Goal: Transaction & Acquisition: Book appointment/travel/reservation

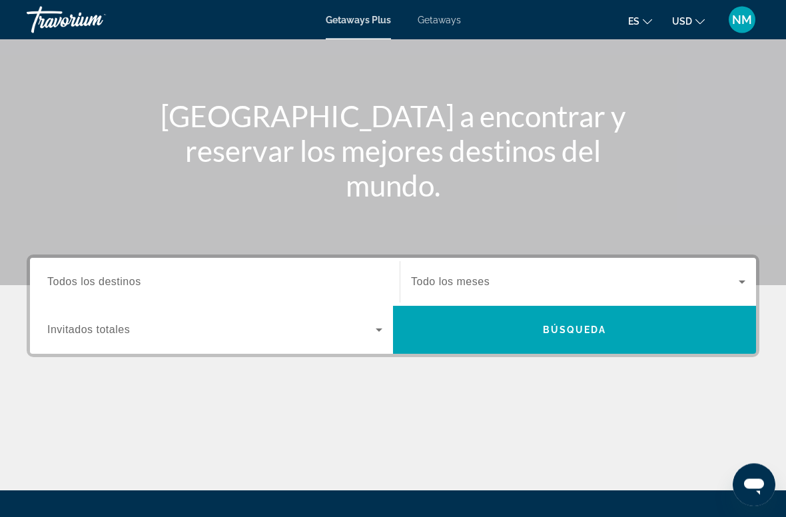
scroll to position [128, 0]
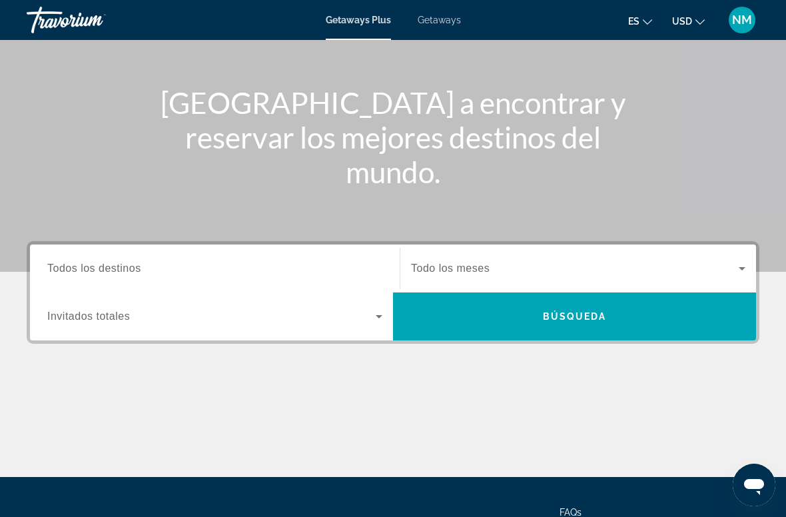
click at [120, 271] on span "Todos los destinos" at bounding box center [94, 268] width 94 height 11
click at [120, 271] on input "Destination Todos los destinos" at bounding box center [214, 269] width 335 height 16
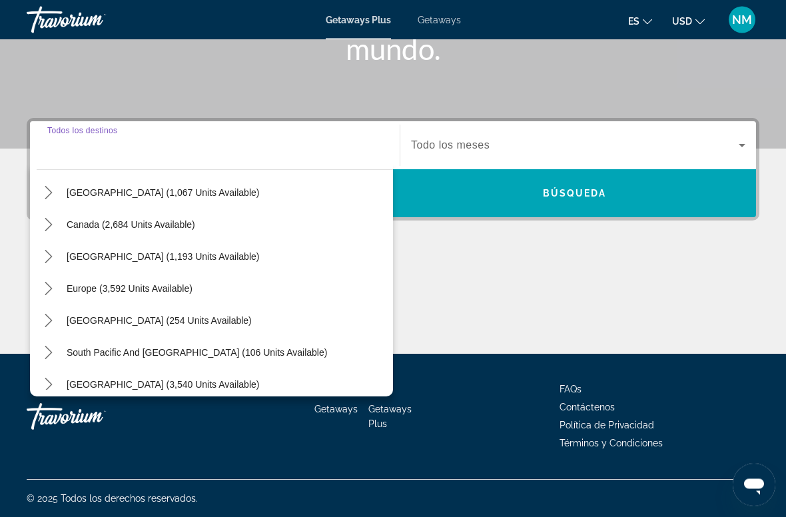
scroll to position [251, 0]
click at [58, 288] on mat-icon "Toggle Europe (3,592 units available) submenu" at bounding box center [48, 288] width 23 height 23
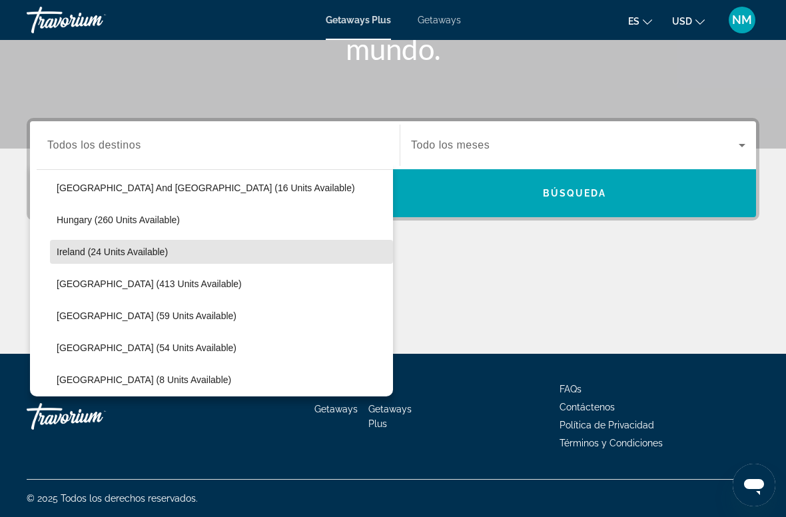
scroll to position [408, 0]
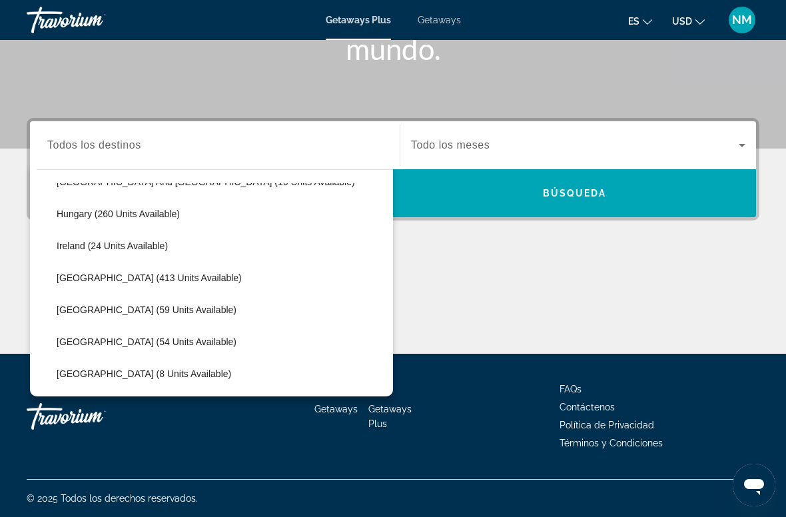
click at [151, 285] on span "Select destination: Italy (413 units available)" at bounding box center [221, 278] width 343 height 32
type input "**********"
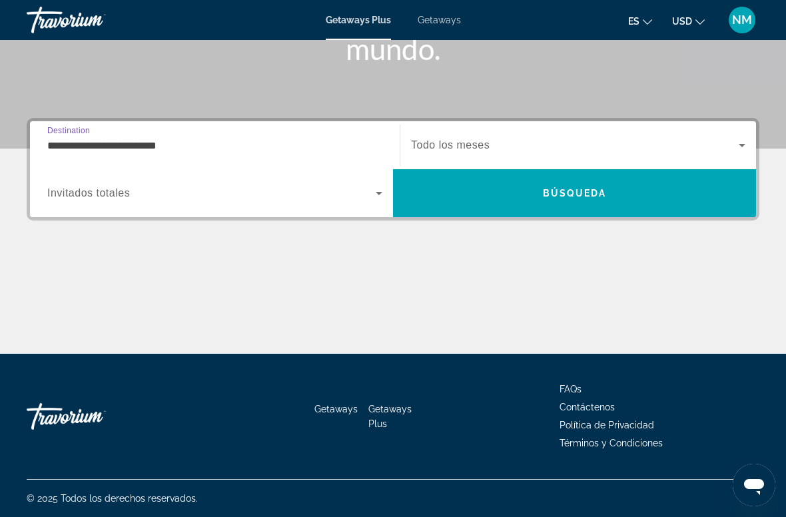
click at [486, 148] on span "Todo los meses" at bounding box center [450, 144] width 79 height 11
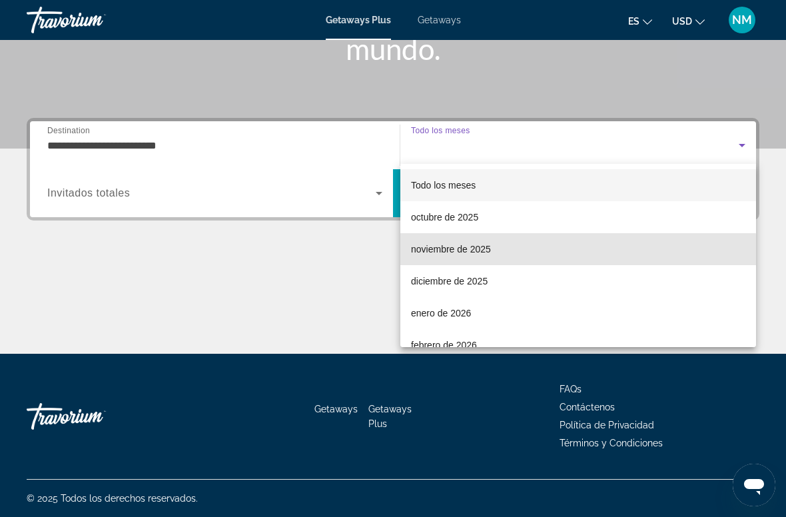
click at [498, 253] on mat-option "noviembre de 2025" at bounding box center [578, 249] width 356 height 32
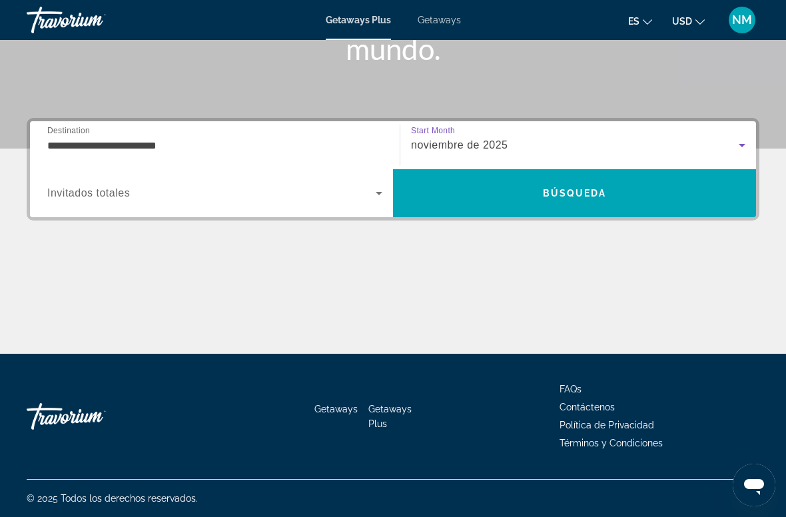
click at [385, 188] on icon "Search widget" at bounding box center [379, 193] width 16 height 16
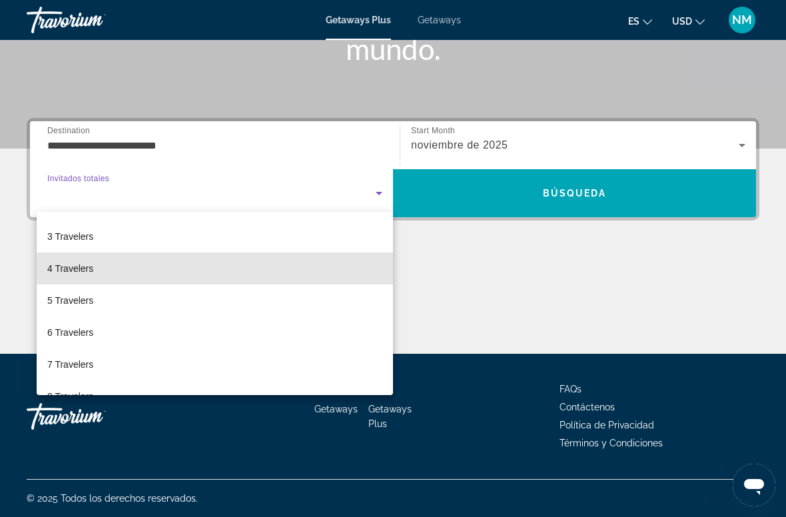
scroll to position [58, 0]
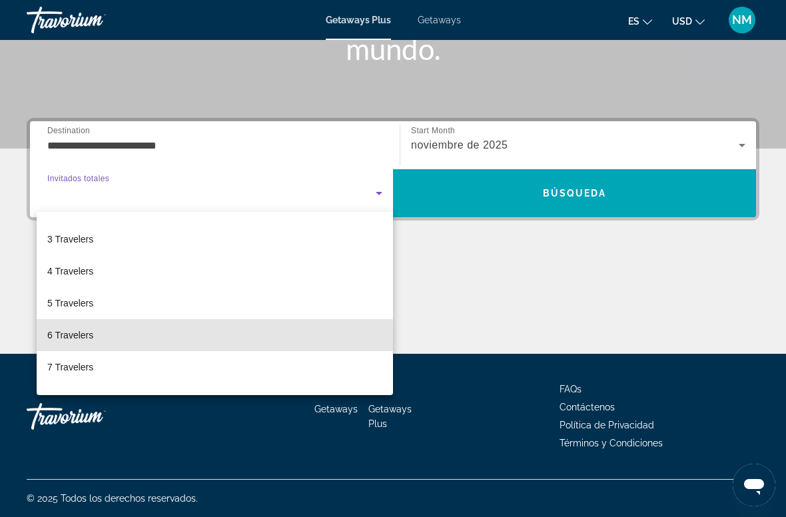
click at [122, 342] on mat-option "6 Travelers" at bounding box center [215, 335] width 356 height 32
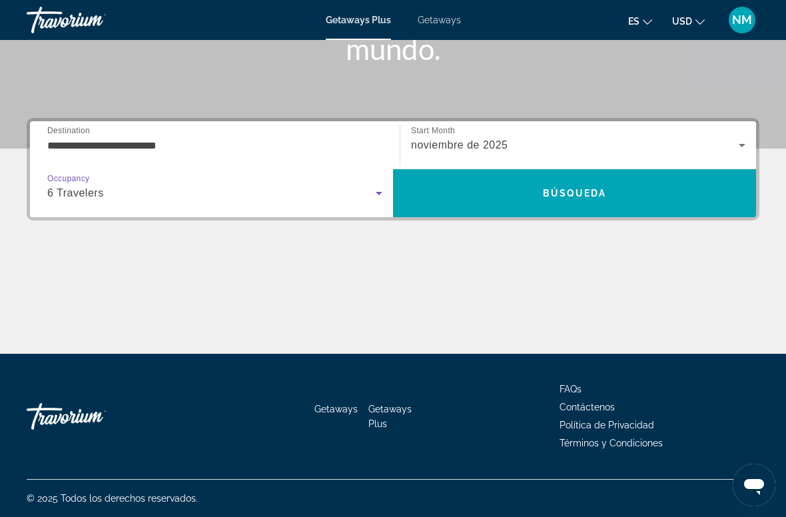
click at [532, 145] on div "noviembre de 2025" at bounding box center [575, 145] width 328 height 16
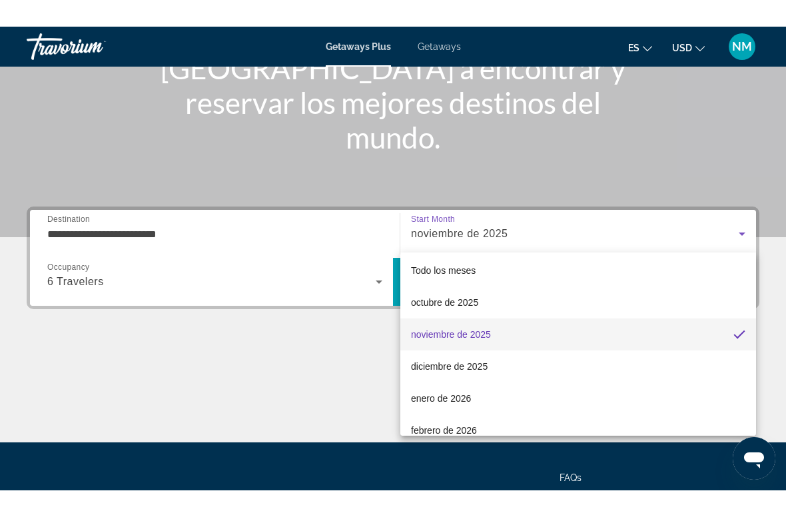
scroll to position [137, 0]
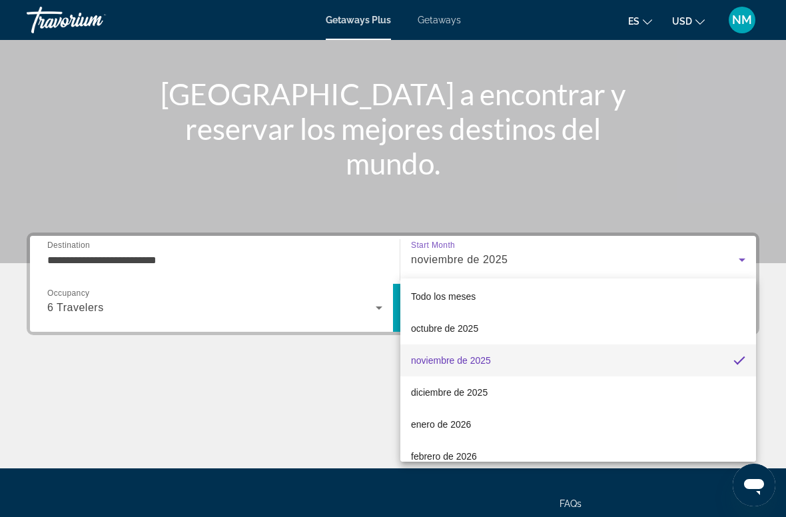
click at [150, 259] on div at bounding box center [393, 258] width 786 height 517
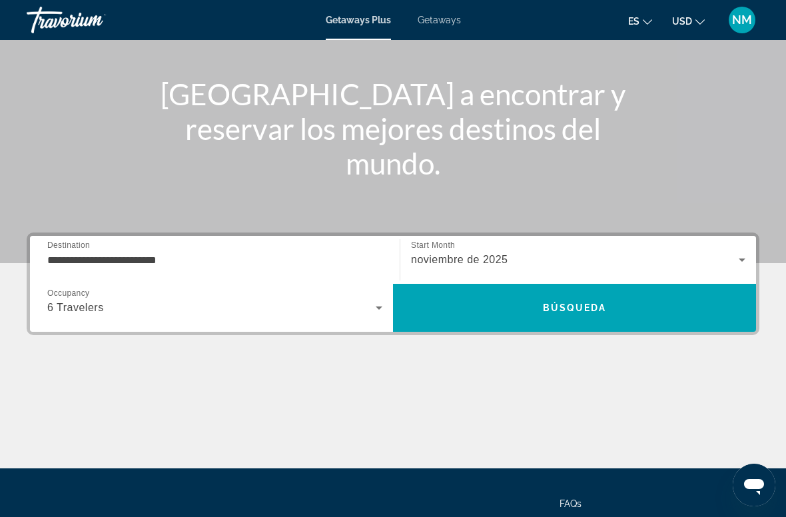
click at [591, 310] on span "Búsqueda" at bounding box center [575, 308] width 64 height 11
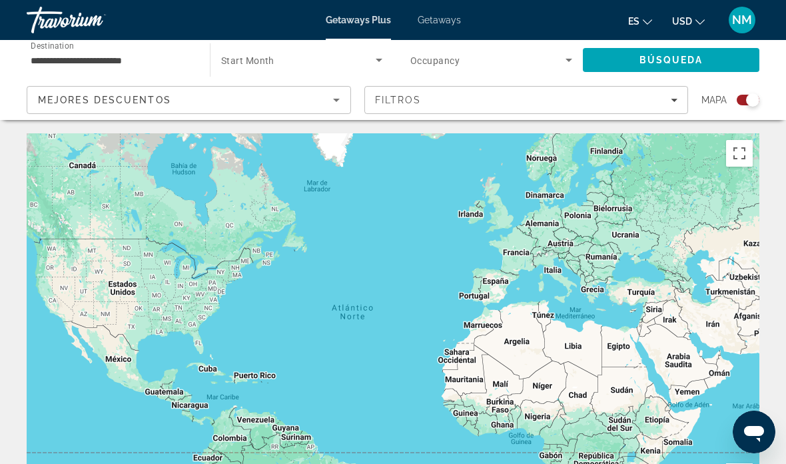
click at [529, 251] on div "Main content" at bounding box center [393, 333] width 733 height 400
click at [526, 254] on div "Main content" at bounding box center [393, 333] width 733 height 400
click at [524, 260] on div "Main content" at bounding box center [393, 333] width 733 height 400
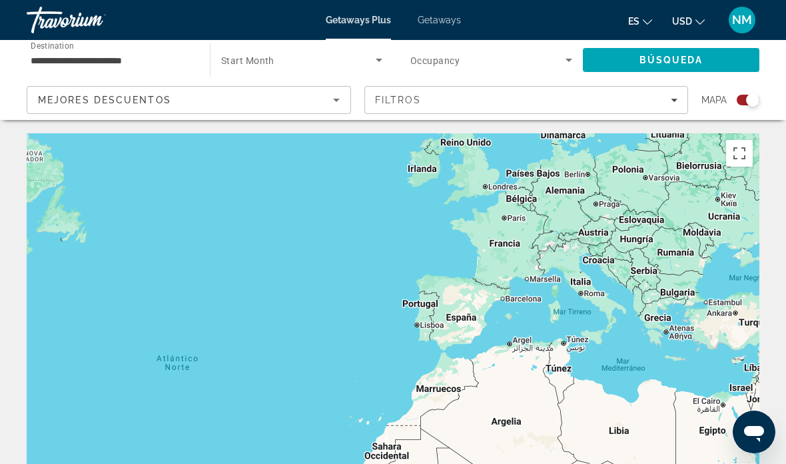
click at [610, 295] on div "Main content" at bounding box center [393, 333] width 733 height 400
click at [598, 299] on div "Main content" at bounding box center [393, 333] width 733 height 400
click at [600, 300] on div "Main content" at bounding box center [393, 333] width 733 height 400
click at [600, 299] on div "Main content" at bounding box center [393, 333] width 733 height 400
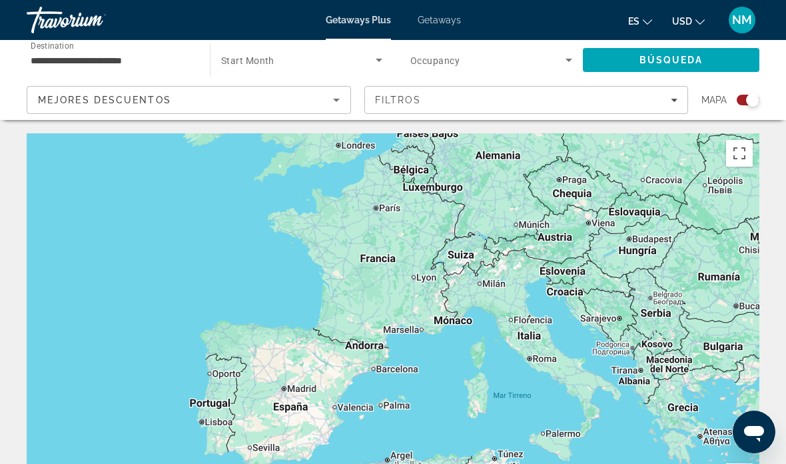
click at [540, 338] on div "Main content" at bounding box center [393, 333] width 733 height 400
click at [542, 327] on div "Main content" at bounding box center [393, 333] width 733 height 400
click at [546, 334] on div "Main content" at bounding box center [393, 333] width 733 height 400
click at [546, 339] on div "Main content" at bounding box center [393, 333] width 733 height 400
click at [550, 332] on div "Main content" at bounding box center [393, 333] width 733 height 400
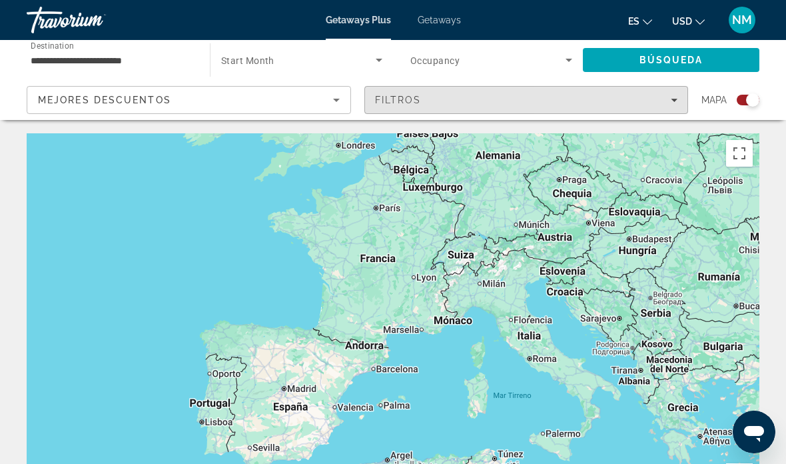
click at [678, 99] on span "Filters" at bounding box center [526, 100] width 323 height 32
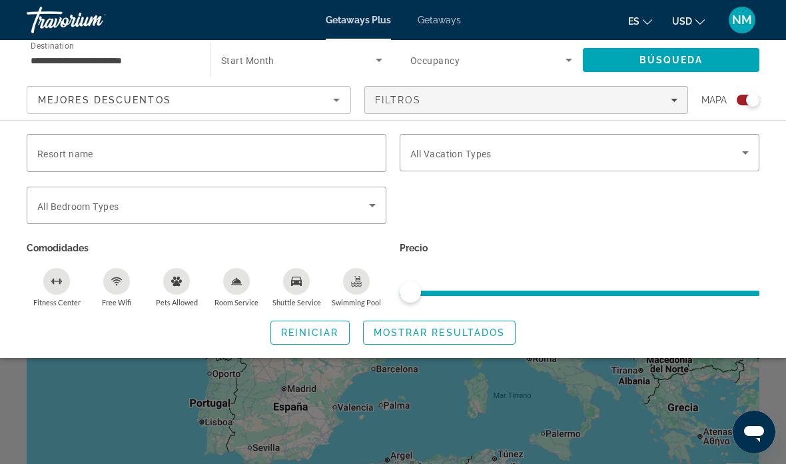
click at [124, 154] on input "Resort name" at bounding box center [206, 153] width 339 height 16
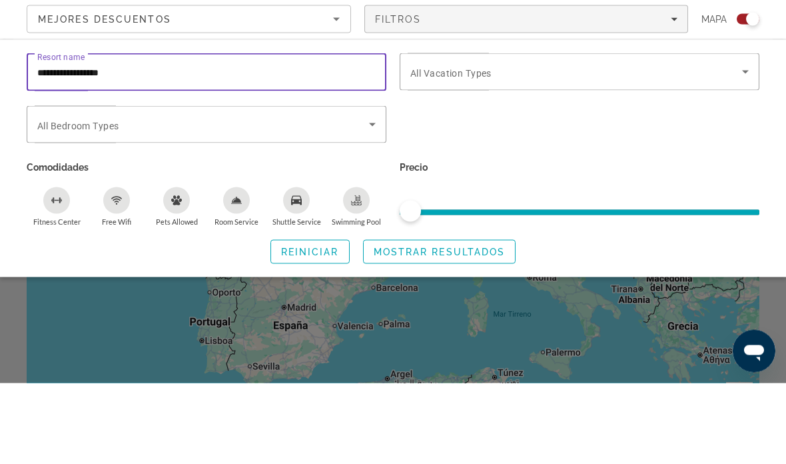
type input "**********"
click at [378, 197] on icon "Search widget" at bounding box center [372, 205] width 16 height 16
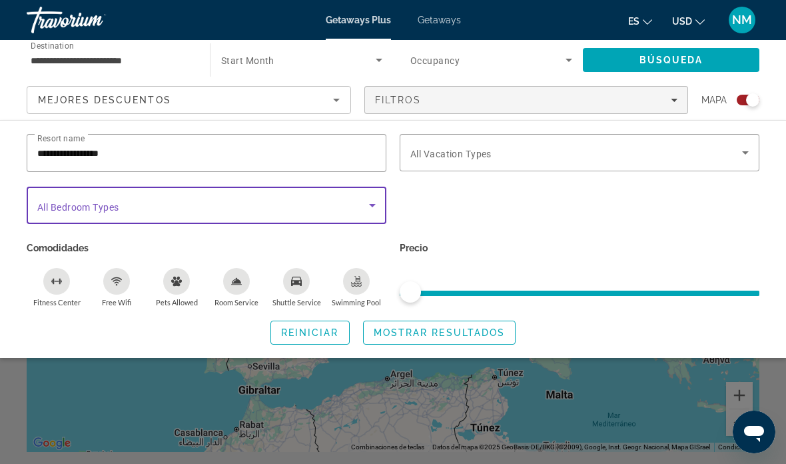
click at [384, 201] on div "Bedroom Types All Bedroom Types" at bounding box center [207, 205] width 360 height 37
click at [374, 210] on icon "Search widget" at bounding box center [372, 205] width 16 height 16
click at [686, 96] on span "Filters" at bounding box center [526, 100] width 323 height 32
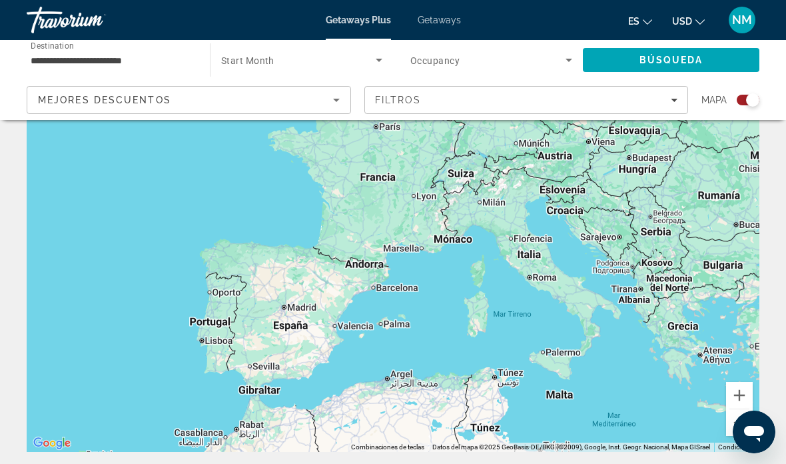
click at [389, 181] on div "Main content" at bounding box center [393, 252] width 733 height 400
click at [382, 176] on div "Main content" at bounding box center [393, 252] width 733 height 400
click at [422, 162] on div "Main content" at bounding box center [393, 252] width 733 height 400
click at [397, 175] on div "Main content" at bounding box center [393, 252] width 733 height 400
click at [394, 193] on div "Main content" at bounding box center [393, 252] width 733 height 400
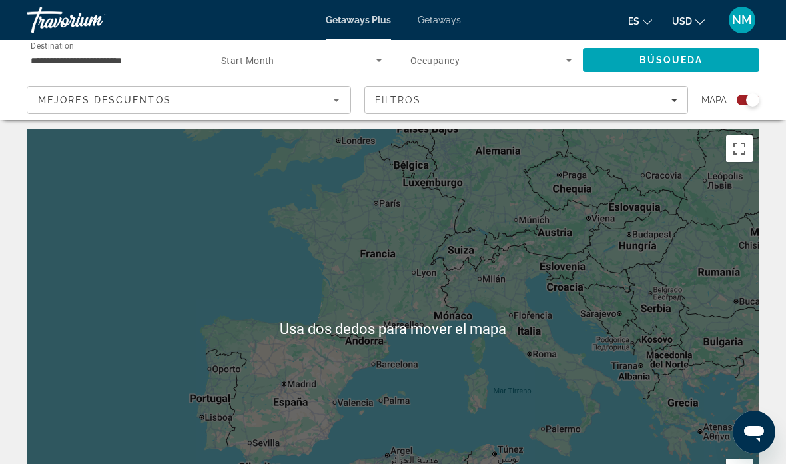
scroll to position [0, 0]
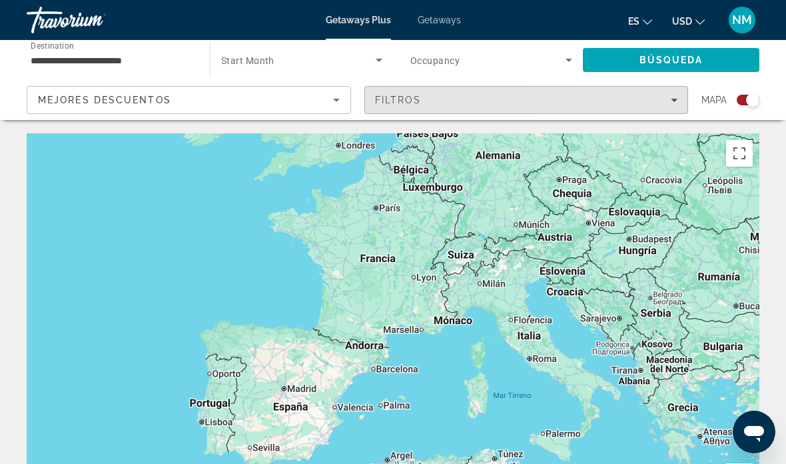
click at [677, 102] on span "Filters" at bounding box center [526, 100] width 323 height 32
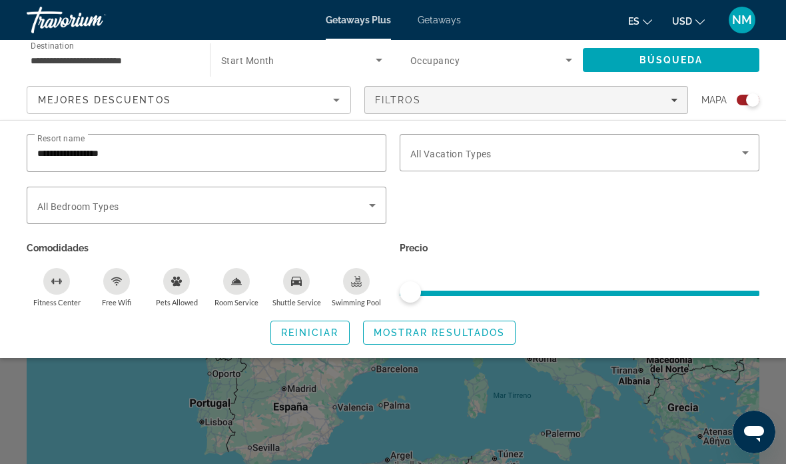
click at [143, 159] on input "**********" at bounding box center [206, 153] width 339 height 16
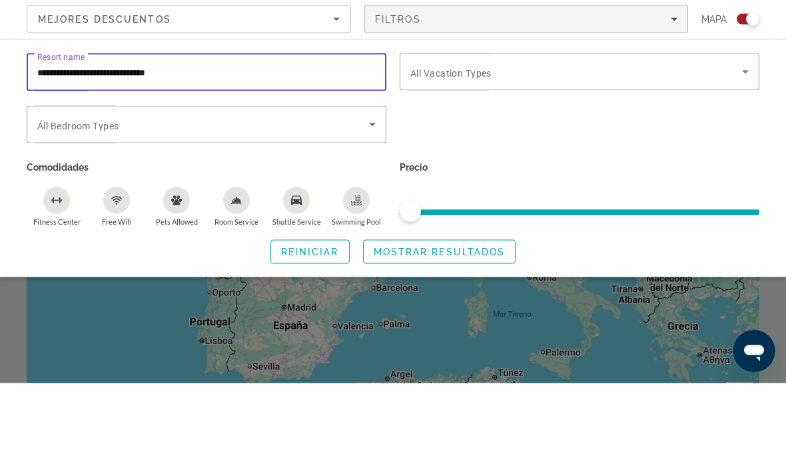
type input "**********"
click at [379, 197] on icon "Search widget" at bounding box center [372, 205] width 16 height 16
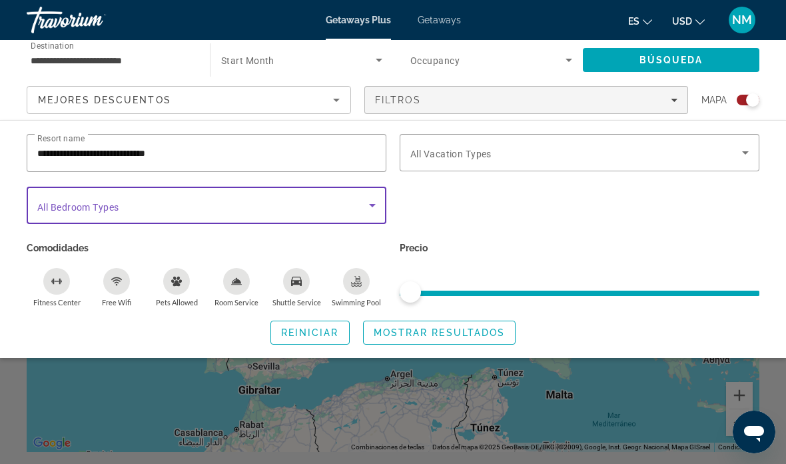
click at [378, 202] on icon "Search widget" at bounding box center [372, 205] width 16 height 16
click at [386, 193] on div "Bedroom Types All Bedroom Types" at bounding box center [207, 205] width 360 height 37
click at [751, 157] on icon "Search widget" at bounding box center [746, 153] width 16 height 16
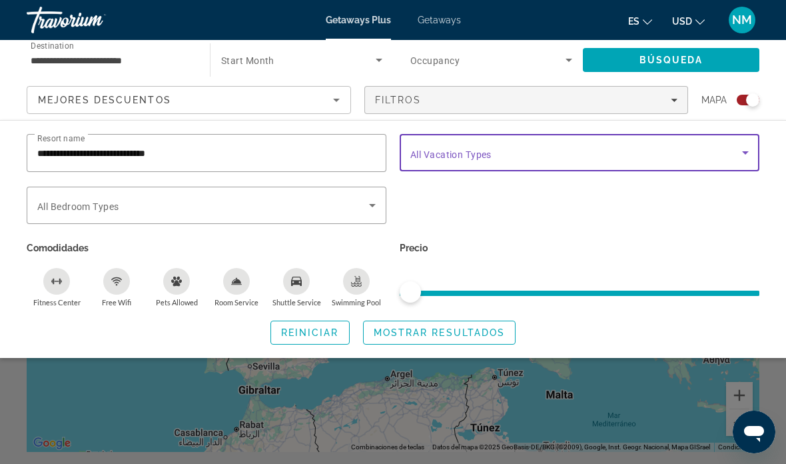
click at [458, 329] on span "Mostrar resultados" at bounding box center [440, 332] width 132 height 11
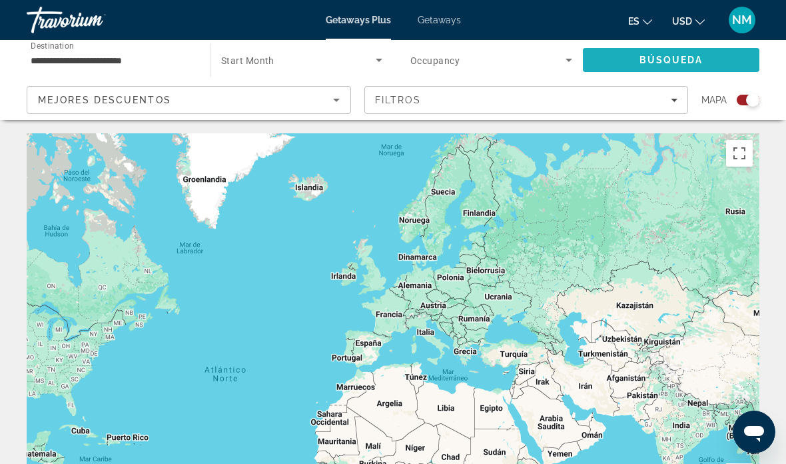
click at [682, 63] on span "Búsqueda" at bounding box center [672, 60] width 64 height 11
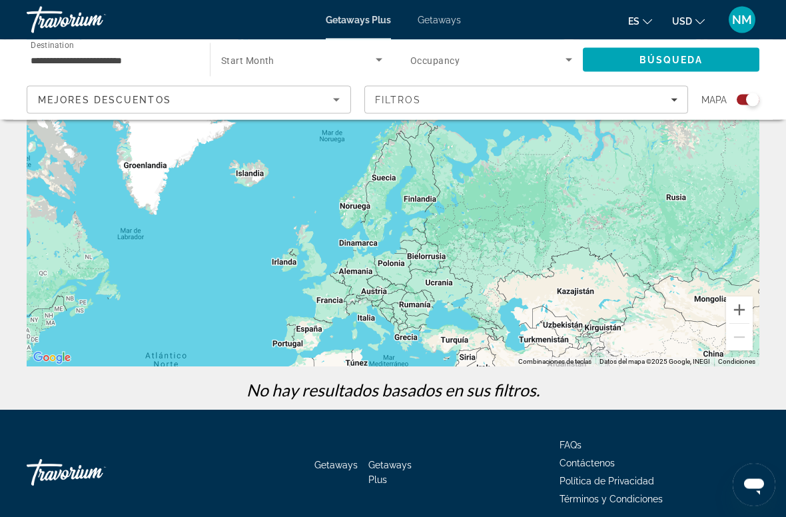
scroll to position [167, 0]
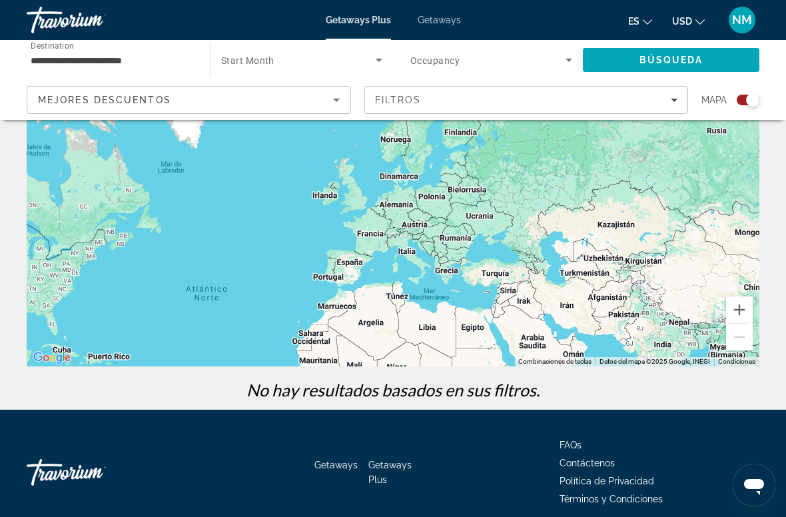
click at [423, 253] on div "Main content" at bounding box center [393, 167] width 733 height 400
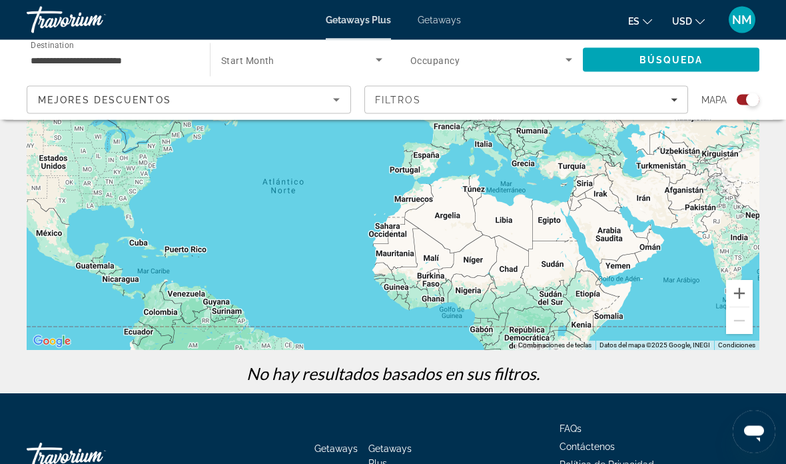
scroll to position [175, 0]
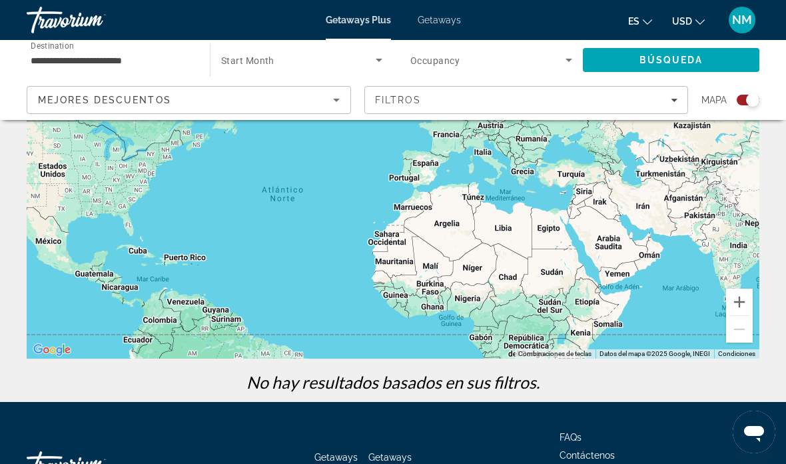
click at [125, 58] on input "**********" at bounding box center [112, 61] width 162 height 16
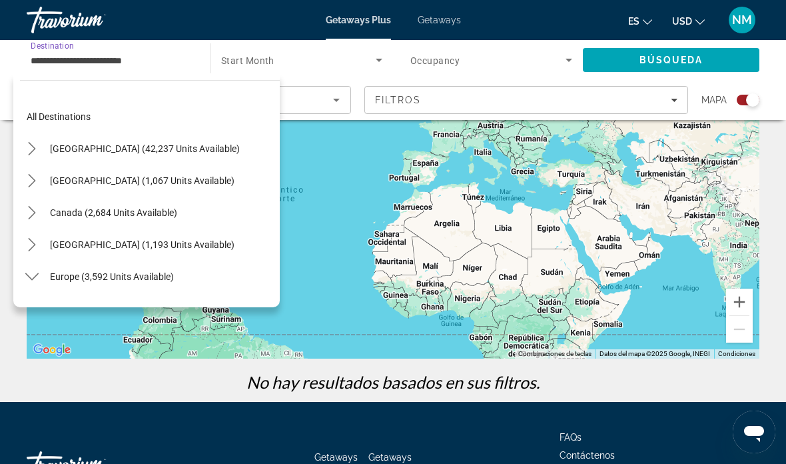
scroll to position [399, 0]
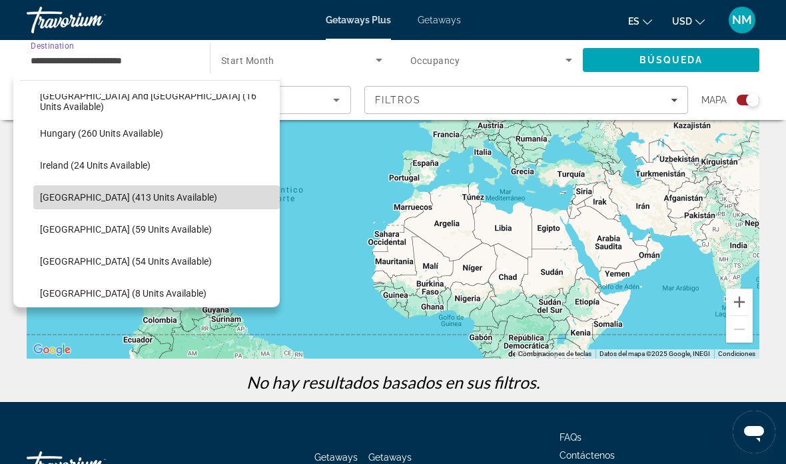
click at [134, 201] on span "Italy (413 units available)" at bounding box center [128, 197] width 177 height 11
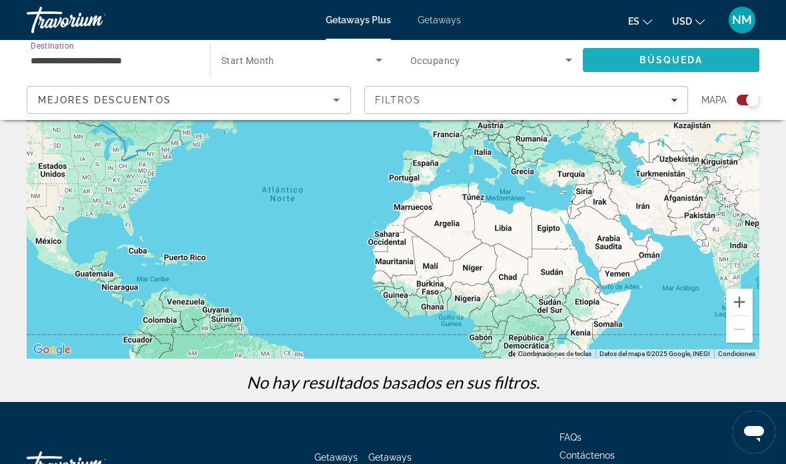
click at [699, 47] on span "Search" at bounding box center [671, 60] width 177 height 32
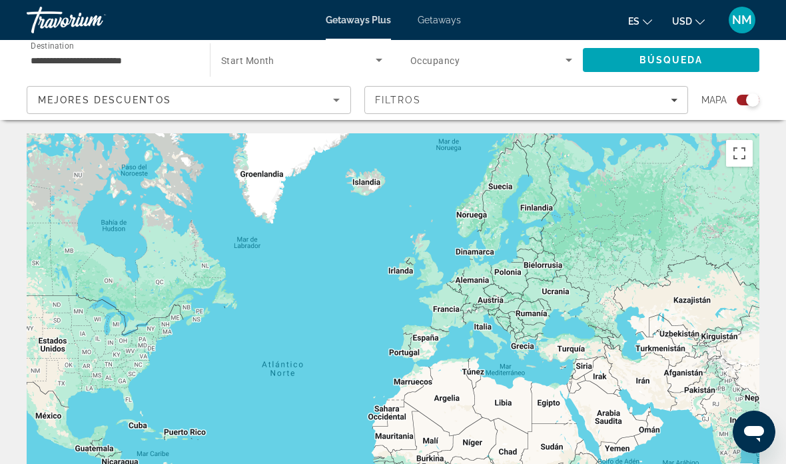
click at [683, 59] on span "Búsqueda" at bounding box center [672, 60] width 64 height 11
click at [99, 67] on input "**********" at bounding box center [112, 61] width 162 height 16
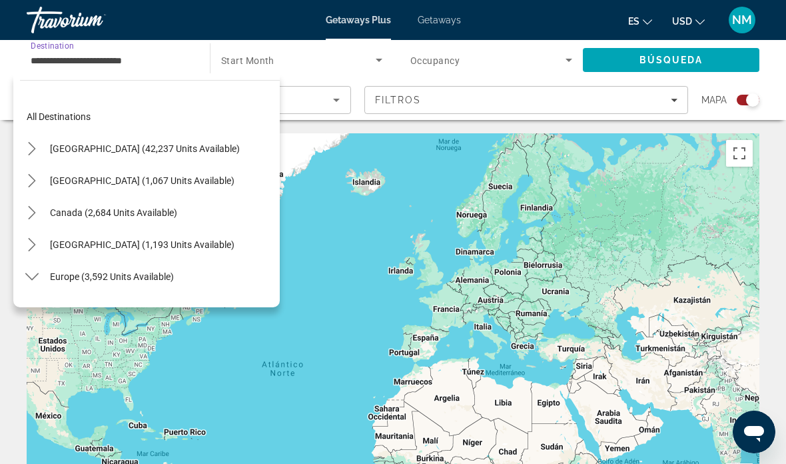
scroll to position [399, 0]
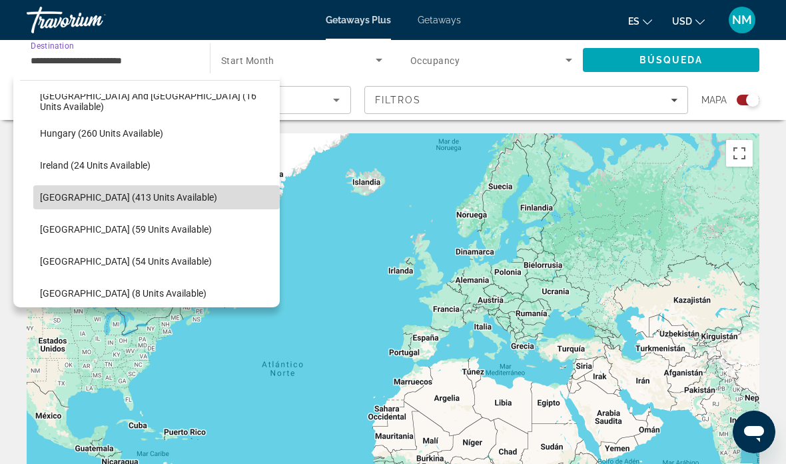
click at [112, 199] on span "Italy (413 units available)" at bounding box center [128, 197] width 177 height 11
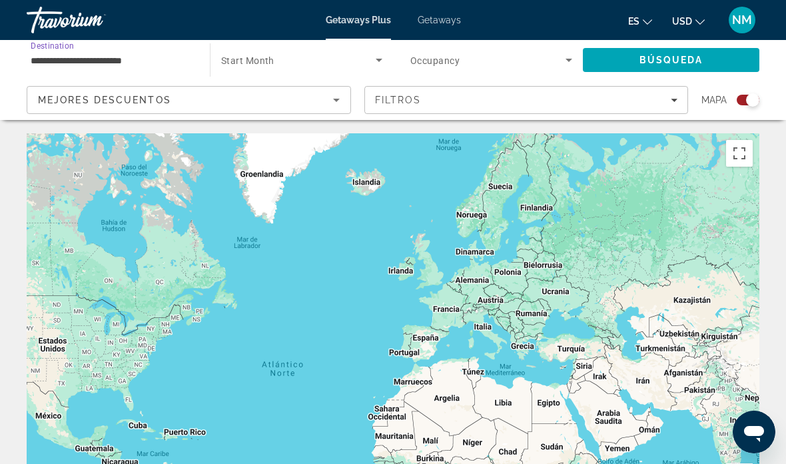
click at [674, 61] on span "Búsqueda" at bounding box center [672, 60] width 64 height 11
click at [682, 107] on span "Filters" at bounding box center [526, 100] width 323 height 32
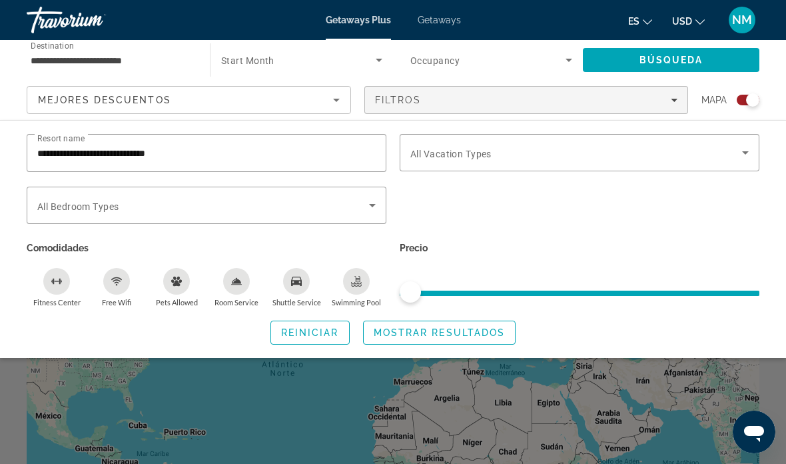
click at [670, 115] on span "Filters" at bounding box center [526, 100] width 323 height 32
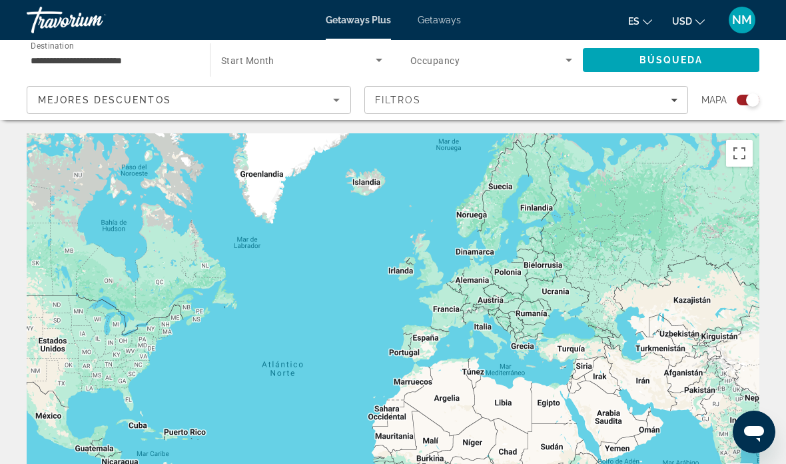
click at [679, 102] on span "Filters" at bounding box center [526, 100] width 323 height 32
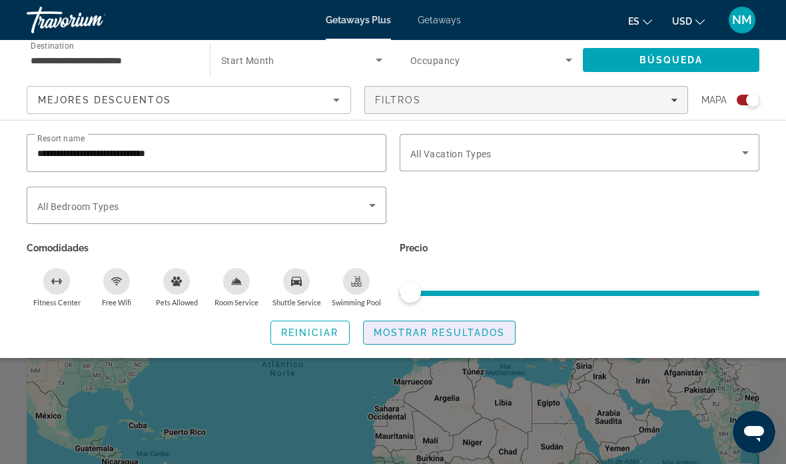
click at [454, 330] on span "Mostrar resultados" at bounding box center [440, 332] width 132 height 11
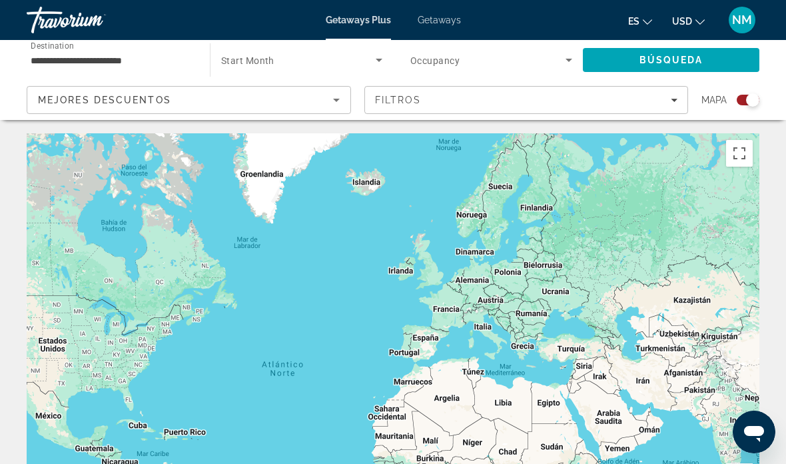
click at [754, 17] on button "NM" at bounding box center [742, 20] width 35 height 28
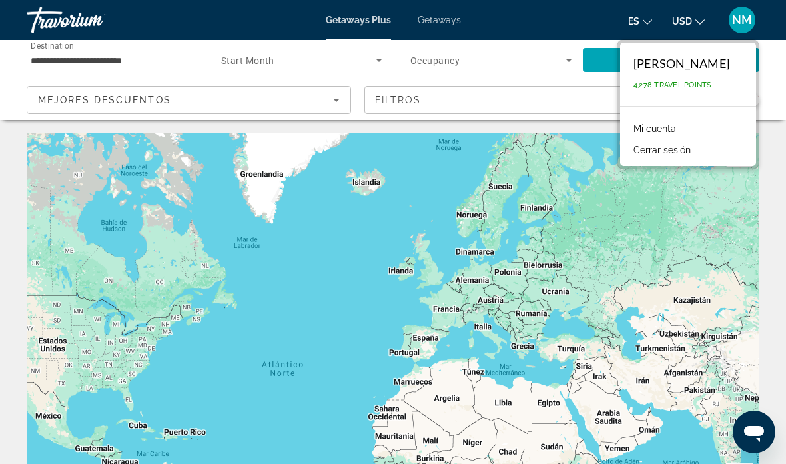
click at [712, 81] on span "4,278 Travel Points" at bounding box center [673, 85] width 79 height 9
click at [690, 152] on button "Cerrar sesión" at bounding box center [662, 149] width 71 height 17
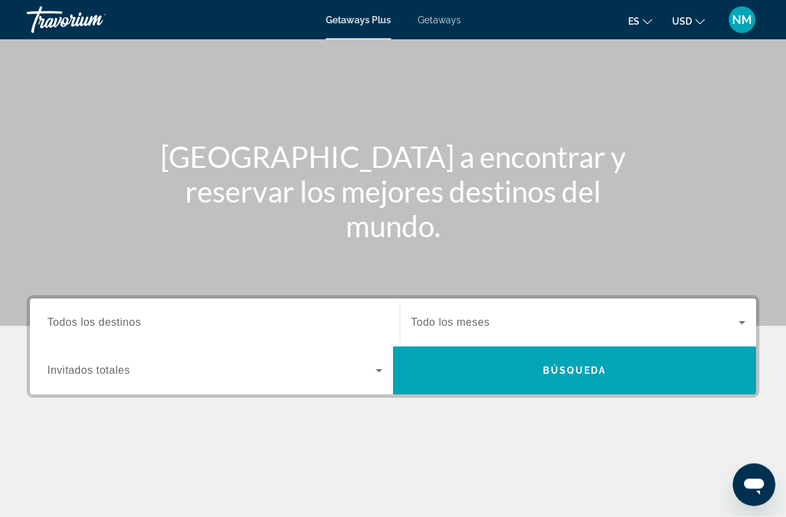
scroll to position [103, 0]
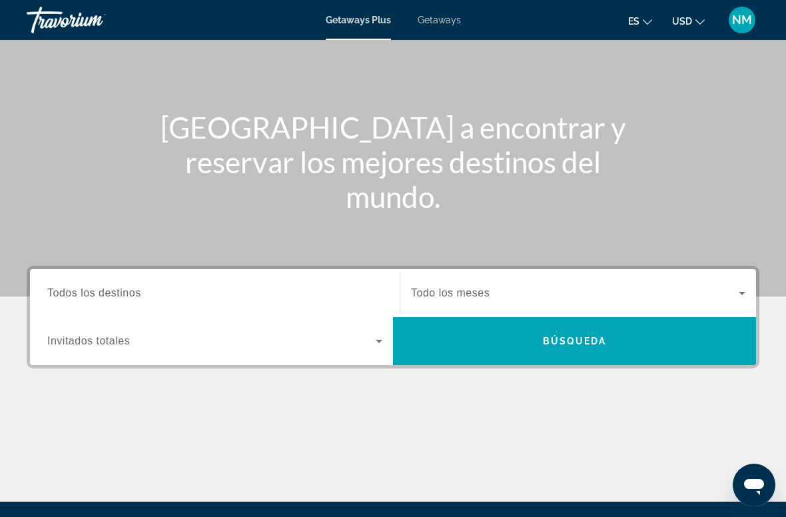
click at [132, 301] on div "Destination Todos los destinos" at bounding box center [214, 294] width 335 height 38
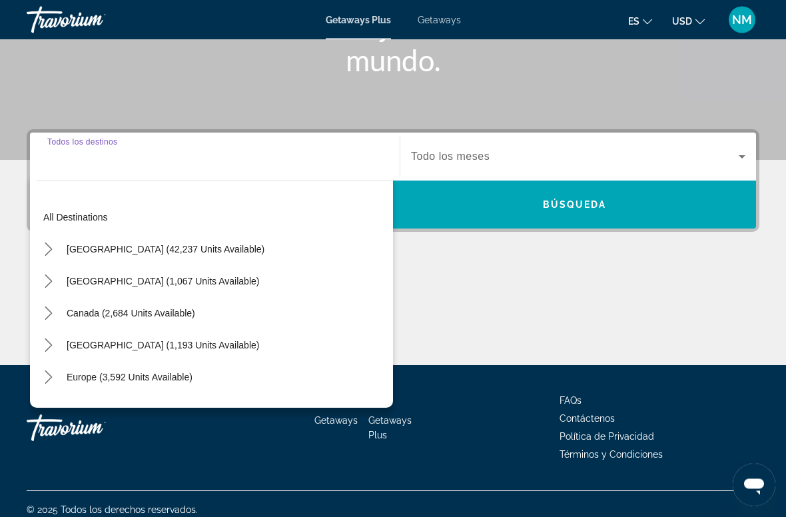
scroll to position [251, 0]
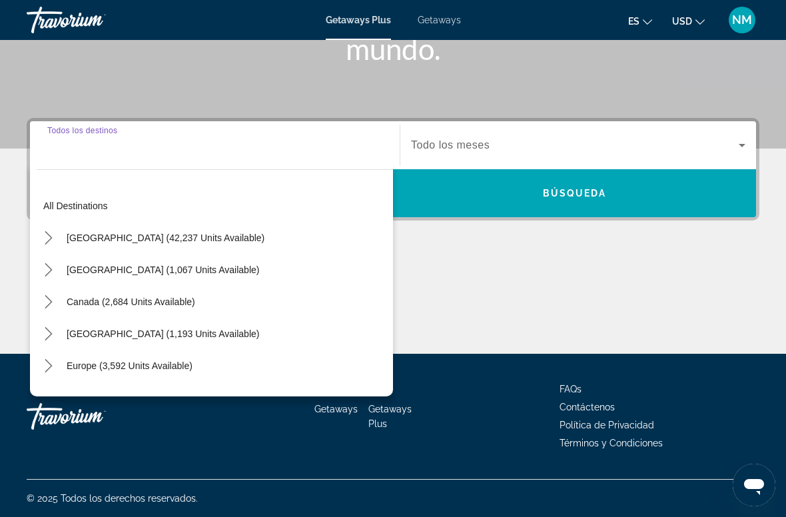
click at [200, 238] on span "[GEOGRAPHIC_DATA] (42,237 units available)" at bounding box center [166, 238] width 198 height 11
type input "**********"
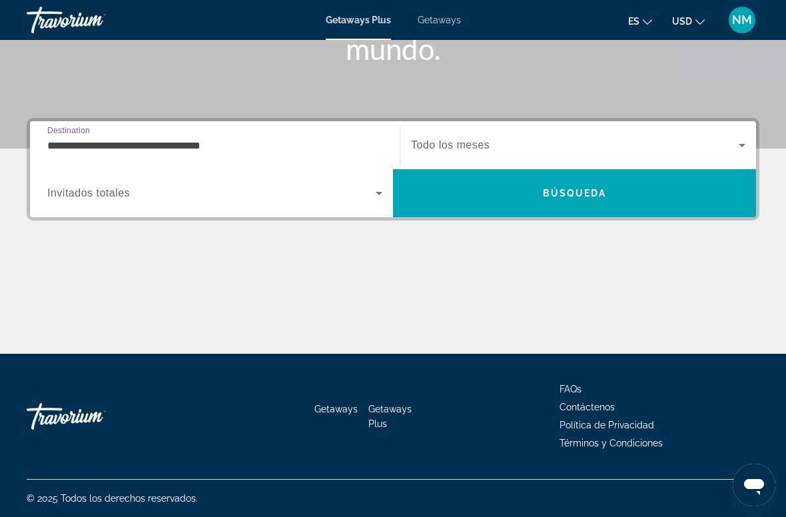
click at [144, 201] on span "Search widget" at bounding box center [211, 193] width 329 height 16
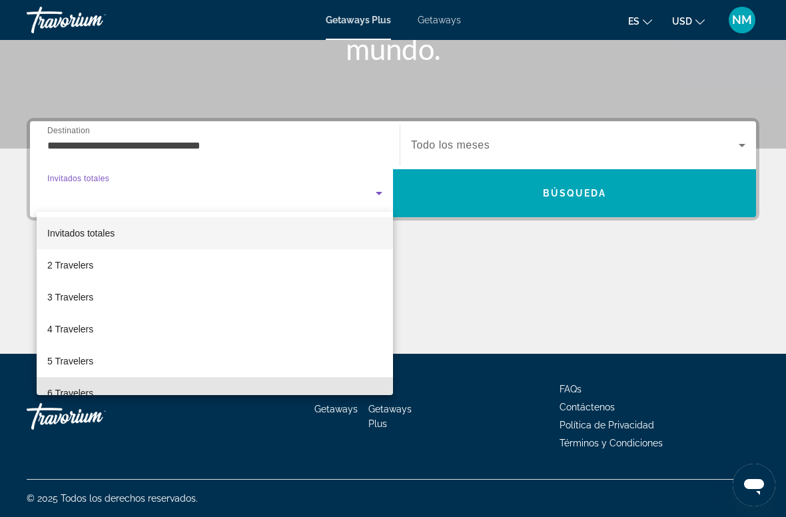
click at [110, 389] on mat-option "6 Travelers" at bounding box center [215, 393] width 356 height 32
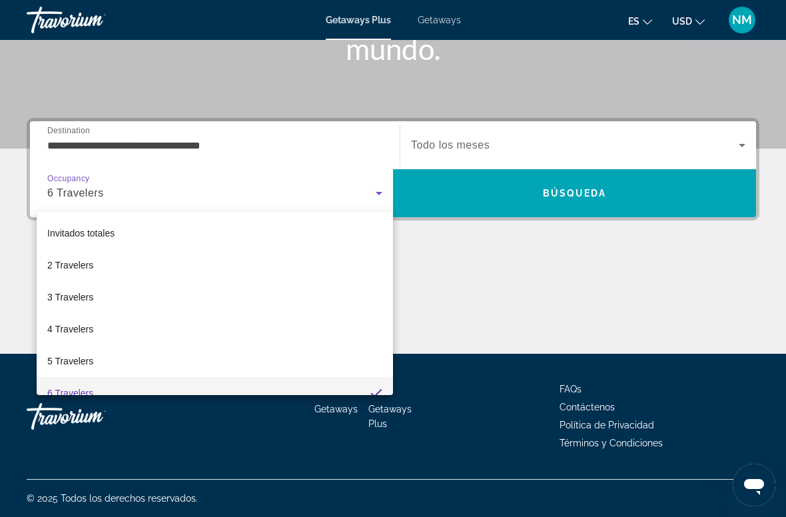
scroll to position [14, 0]
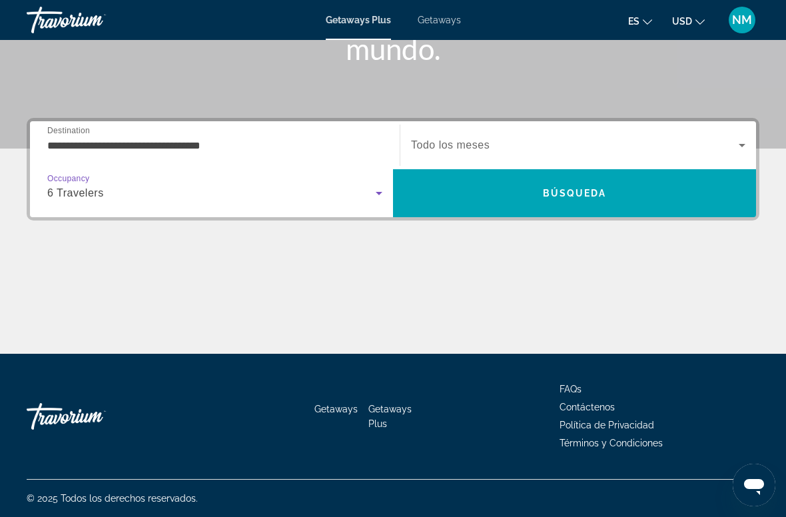
click at [497, 151] on span "Search widget" at bounding box center [575, 145] width 328 height 16
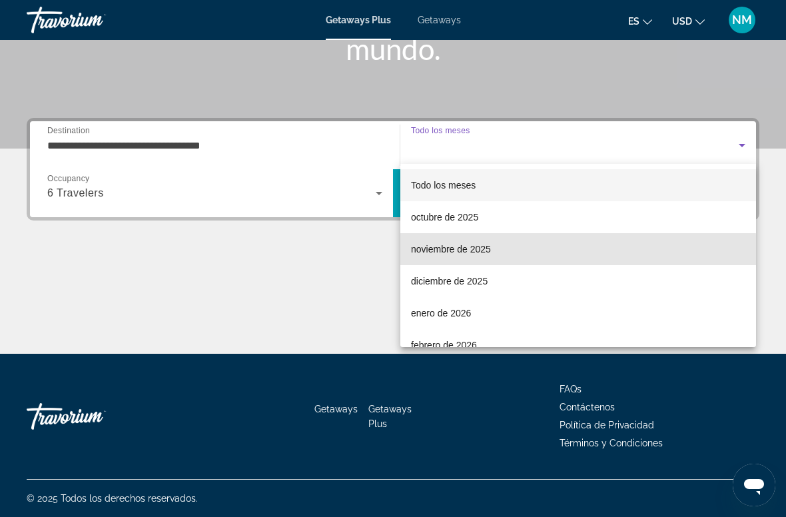
click at [507, 252] on mat-option "noviembre de 2025" at bounding box center [578, 249] width 356 height 32
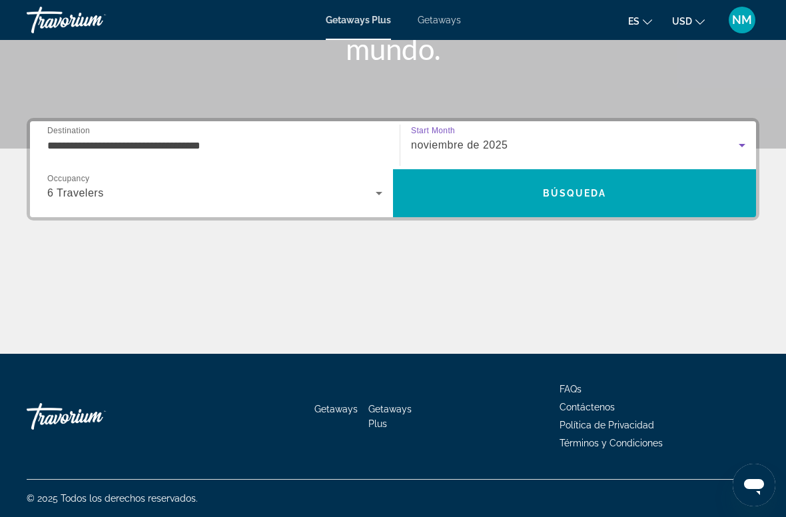
click at [600, 193] on span "Búsqueda" at bounding box center [575, 193] width 64 height 11
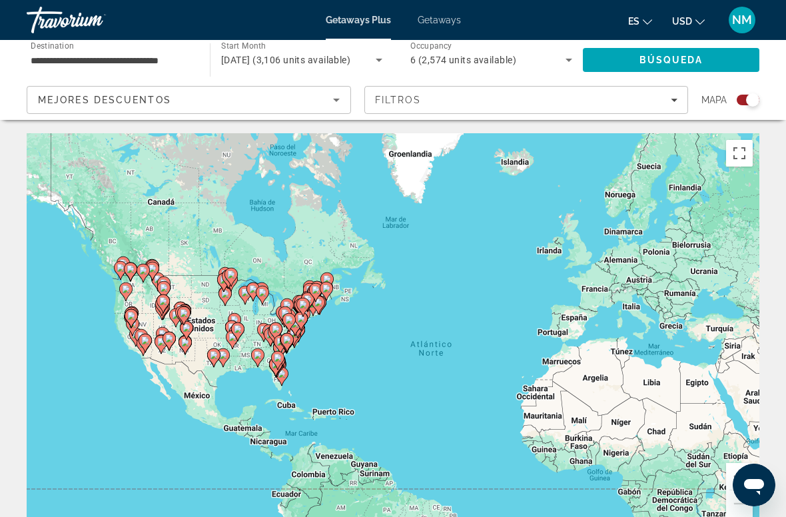
click at [668, 67] on span "Search" at bounding box center [671, 60] width 177 height 32
click at [342, 101] on icon "Sort by" at bounding box center [337, 100] width 16 height 16
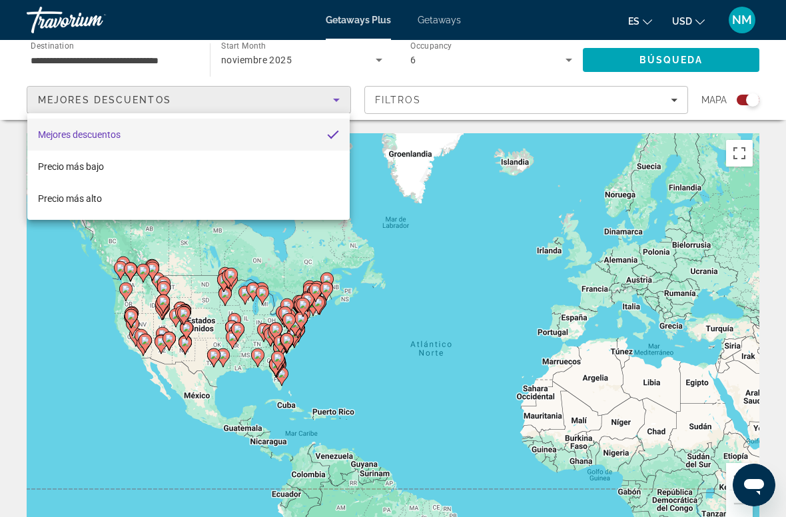
click at [579, 62] on div at bounding box center [393, 258] width 786 height 517
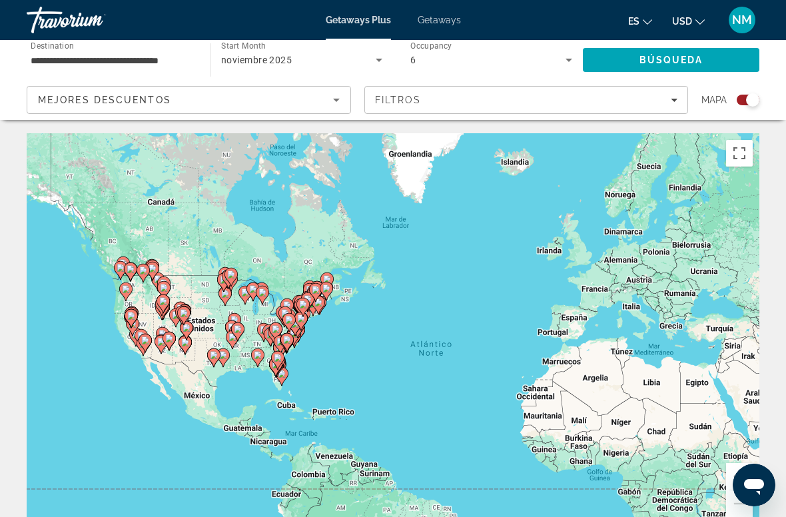
click at [678, 103] on span "Filters" at bounding box center [526, 100] width 323 height 32
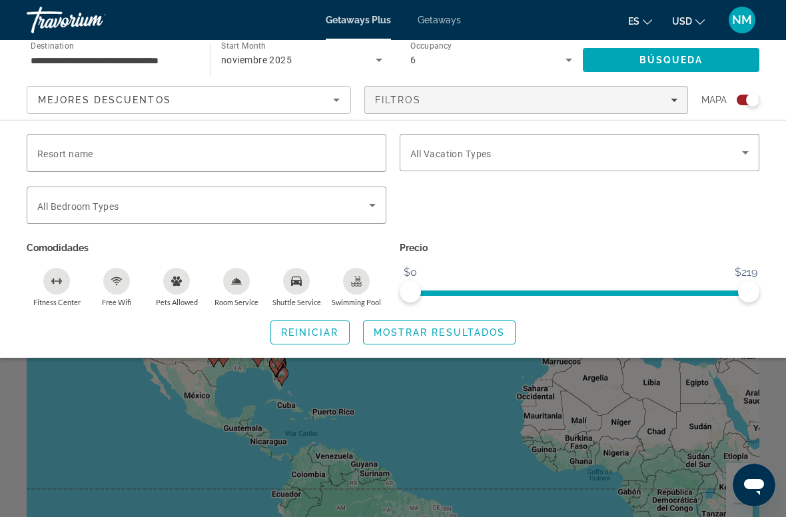
click at [117, 152] on input "Resort name" at bounding box center [206, 153] width 339 height 16
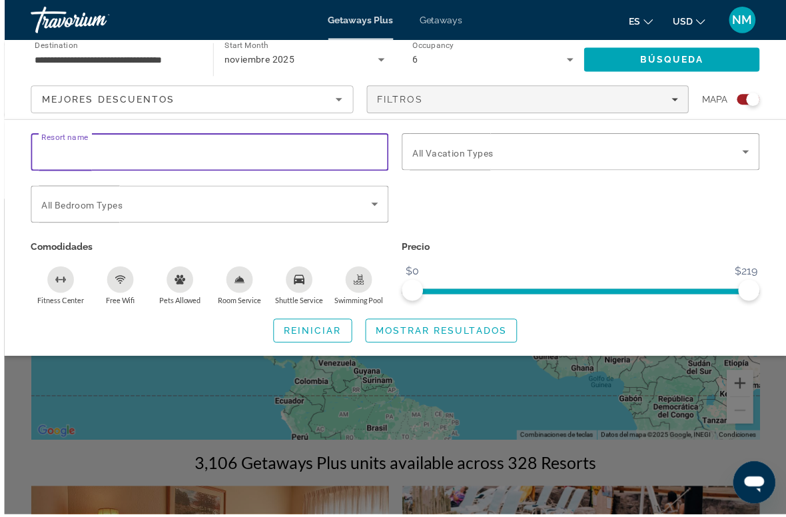
scroll to position [97, 0]
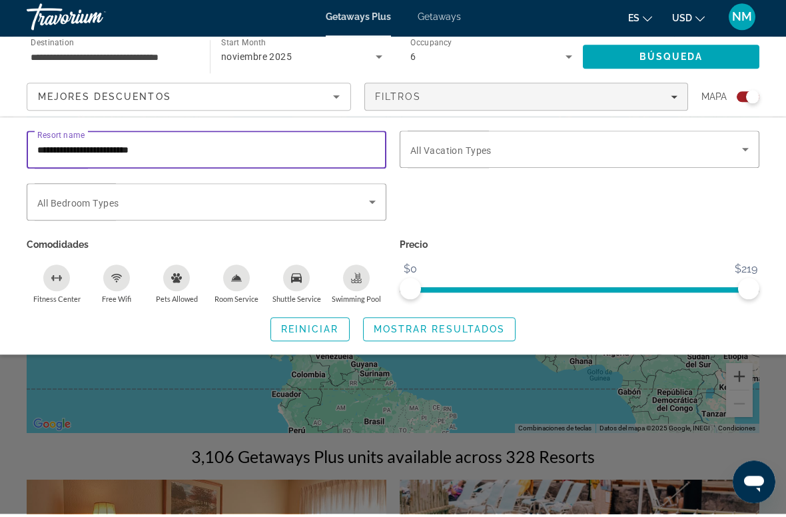
type input "**********"
click at [674, 57] on span "Búsqueda" at bounding box center [672, 60] width 64 height 11
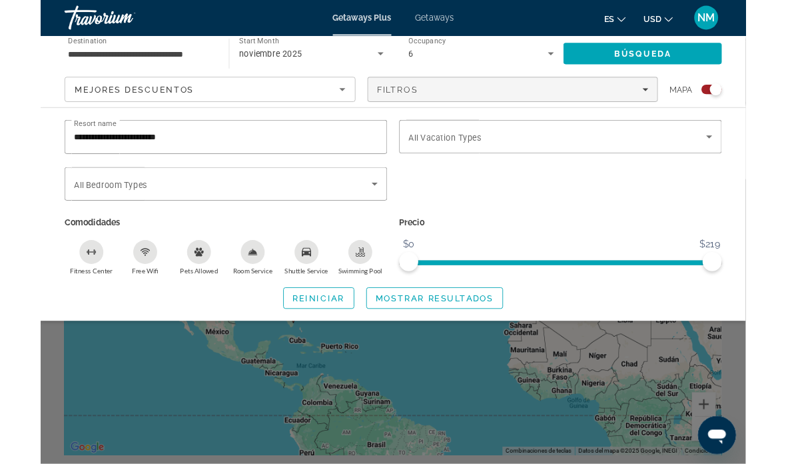
scroll to position [74, 0]
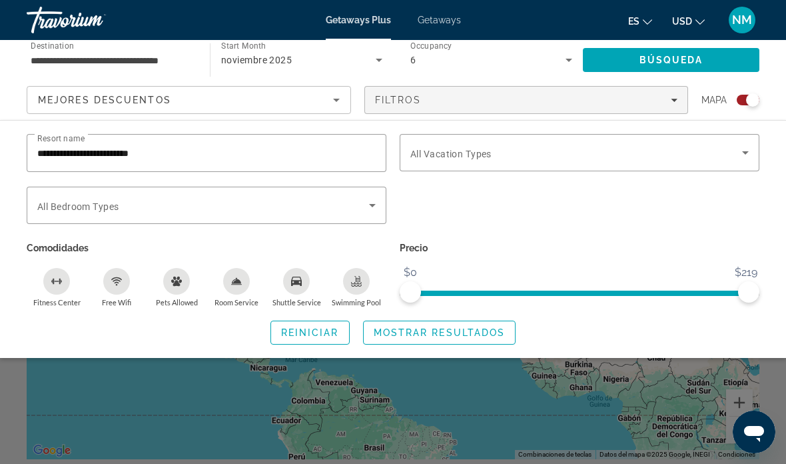
click at [432, 335] on span "Mostrar resultados" at bounding box center [440, 332] width 132 height 11
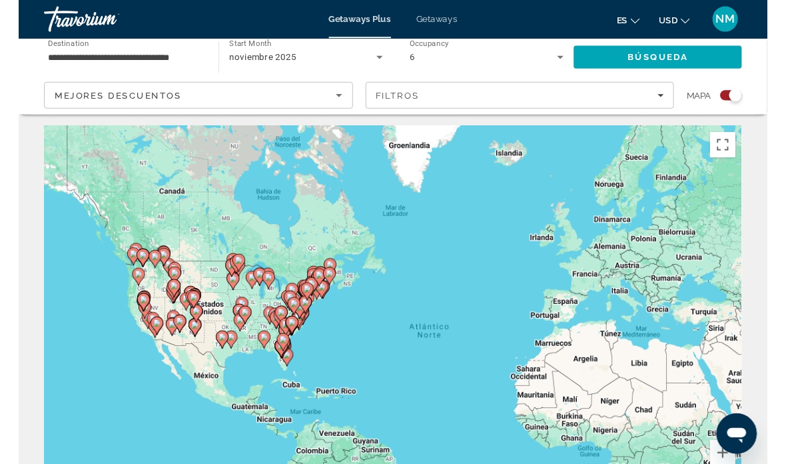
scroll to position [0, 0]
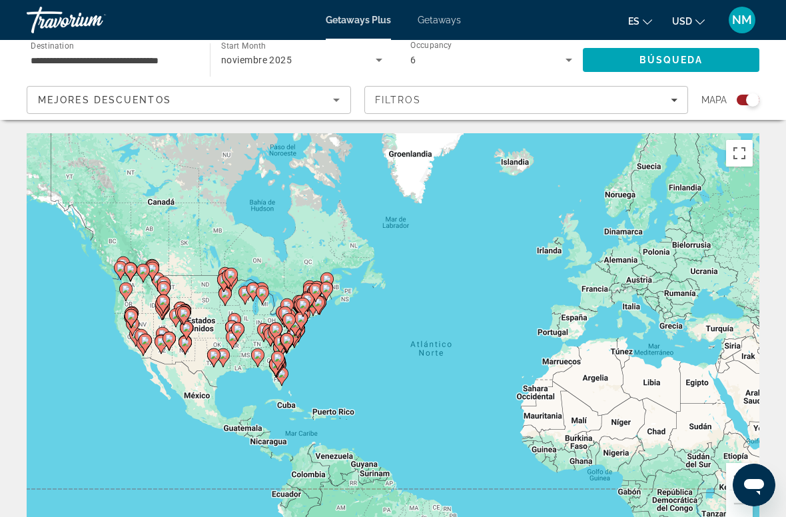
click at [644, 63] on span "Búsqueda" at bounding box center [672, 60] width 64 height 11
click at [650, 56] on span "Búsqueda" at bounding box center [672, 60] width 64 height 11
click at [723, 103] on span "Mapa" at bounding box center [714, 100] width 25 height 19
click at [756, 94] on div "Search widget" at bounding box center [752, 99] width 13 height 13
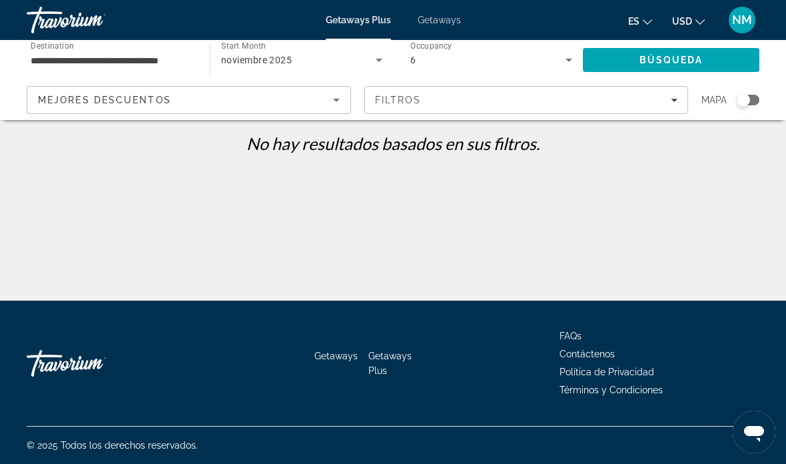
click at [338, 103] on icon "Sort by" at bounding box center [337, 100] width 16 height 16
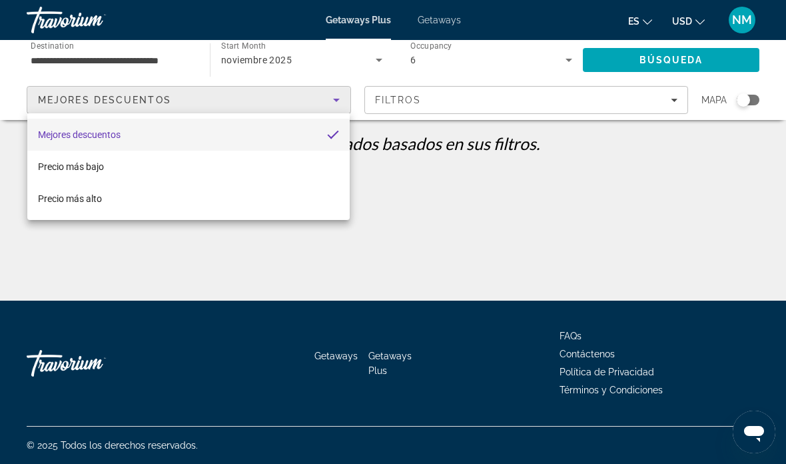
click at [385, 15] on div at bounding box center [393, 232] width 786 height 464
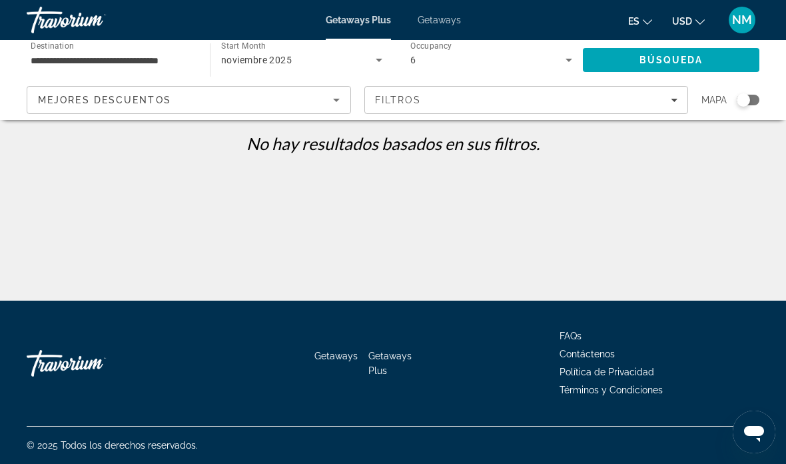
click at [420, 62] on div "6" at bounding box center [487, 60] width 155 height 16
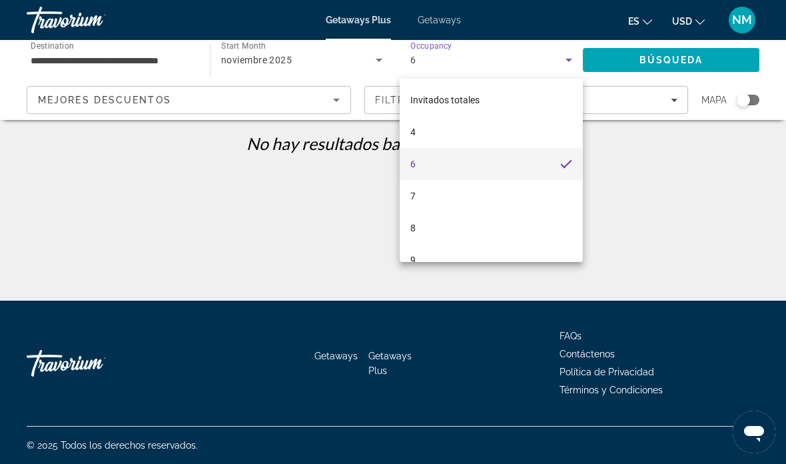
click at [685, 55] on div at bounding box center [393, 232] width 786 height 464
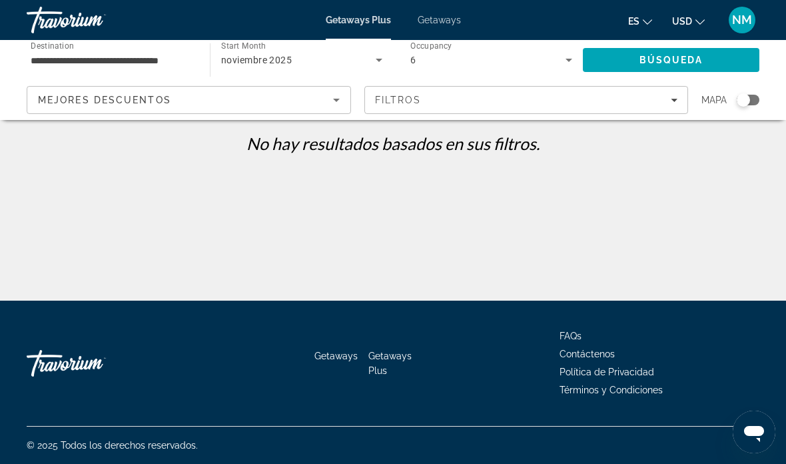
click at [667, 61] on span "Búsqueda" at bounding box center [672, 60] width 64 height 11
